Goal: Task Accomplishment & Management: Use online tool/utility

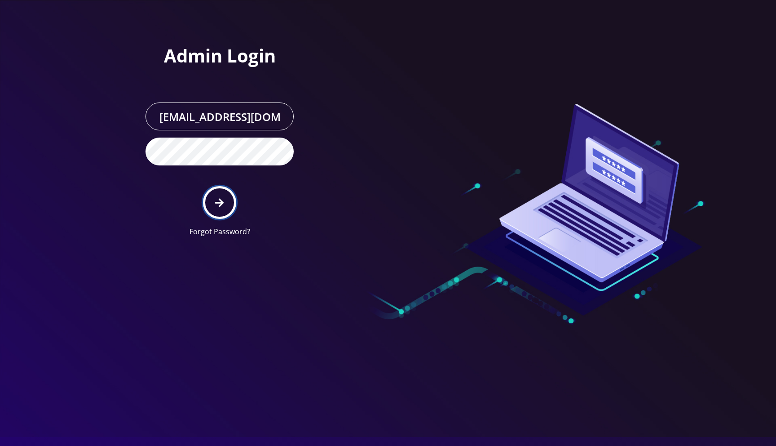
click at [218, 200] on icon "submit" at bounding box center [219, 203] width 9 height 10
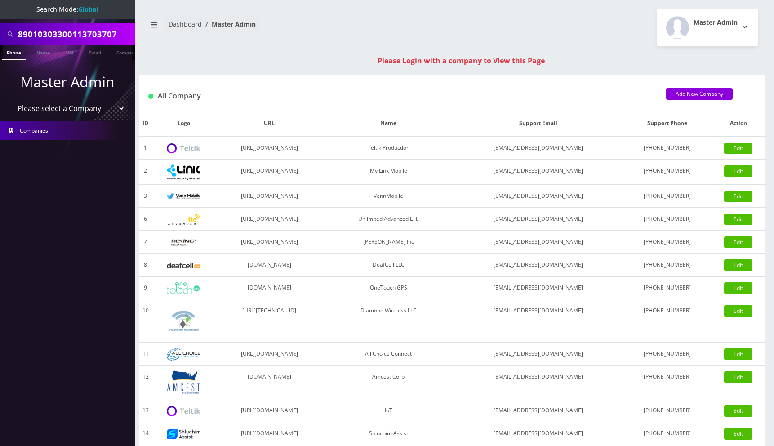
click at [81, 111] on select "Please select a Company Teltik Production My Link Mobile VennMobile Unlimited A…" at bounding box center [67, 108] width 115 height 17
select select "13"
click at [10, 100] on select "Please select a Company Teltik Production My Link Mobile VennMobile Unlimited A…" at bounding box center [67, 108] width 115 height 17
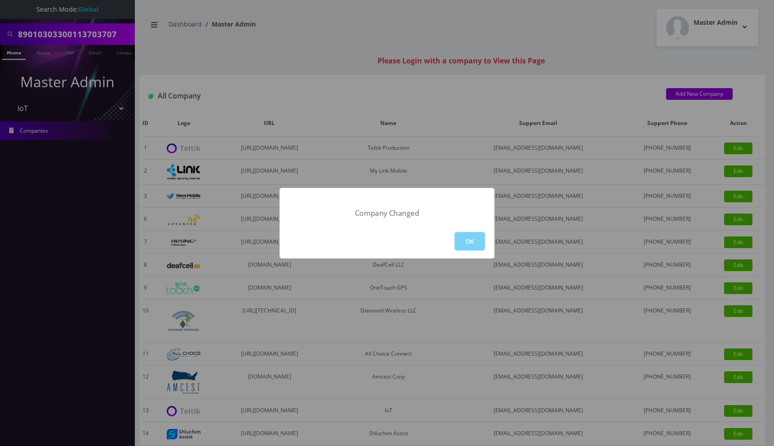
drag, startPoint x: 460, startPoint y: 236, endPoint x: 624, endPoint y: 4, distance: 284.7
click at [460, 236] on button "OK" at bounding box center [469, 241] width 31 height 18
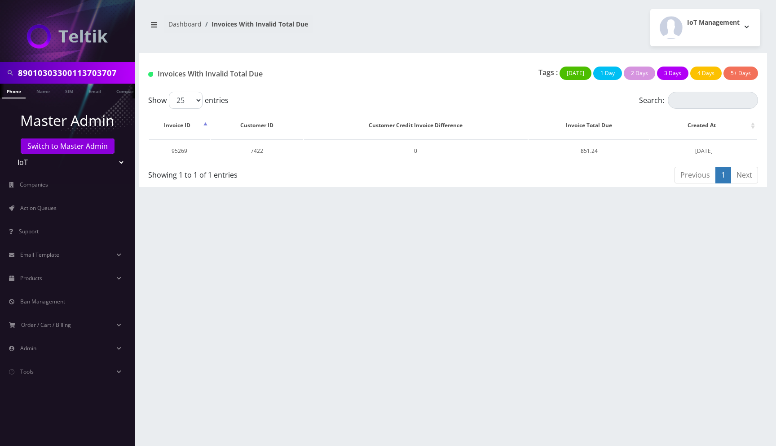
drag, startPoint x: 493, startPoint y: 35, endPoint x: 559, endPoint y: 37, distance: 66.5
click at [493, 36] on div "IoT Management Logout" at bounding box center [610, 27] width 314 height 37
